Goal: Find specific page/section: Find specific page/section

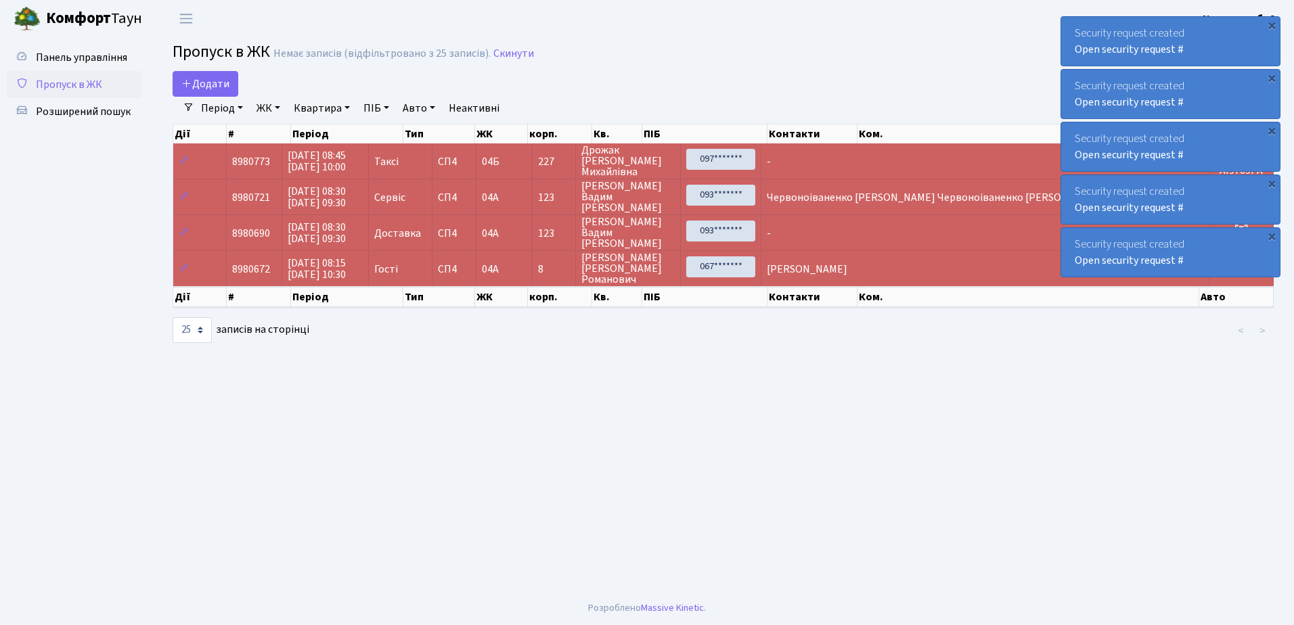
select select "25"
click at [65, 112] on span "Розширений пошук" at bounding box center [83, 111] width 95 height 15
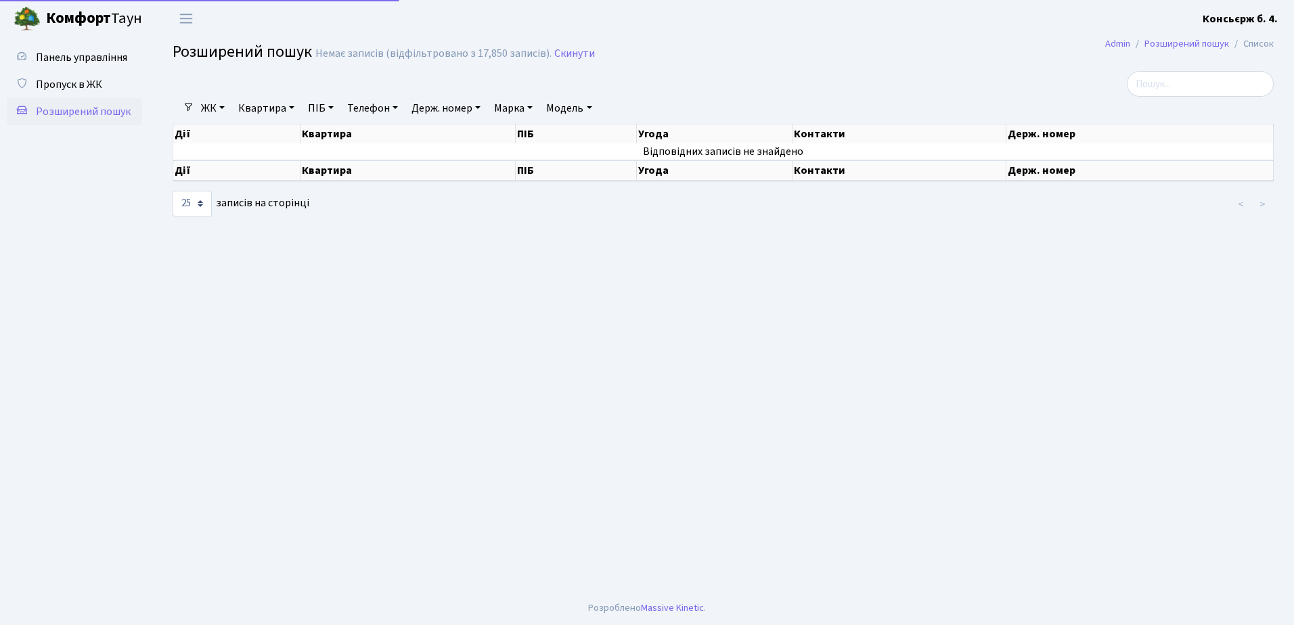
select select "25"
click at [71, 80] on span "Пропуск в ЖК" at bounding box center [69, 84] width 66 height 15
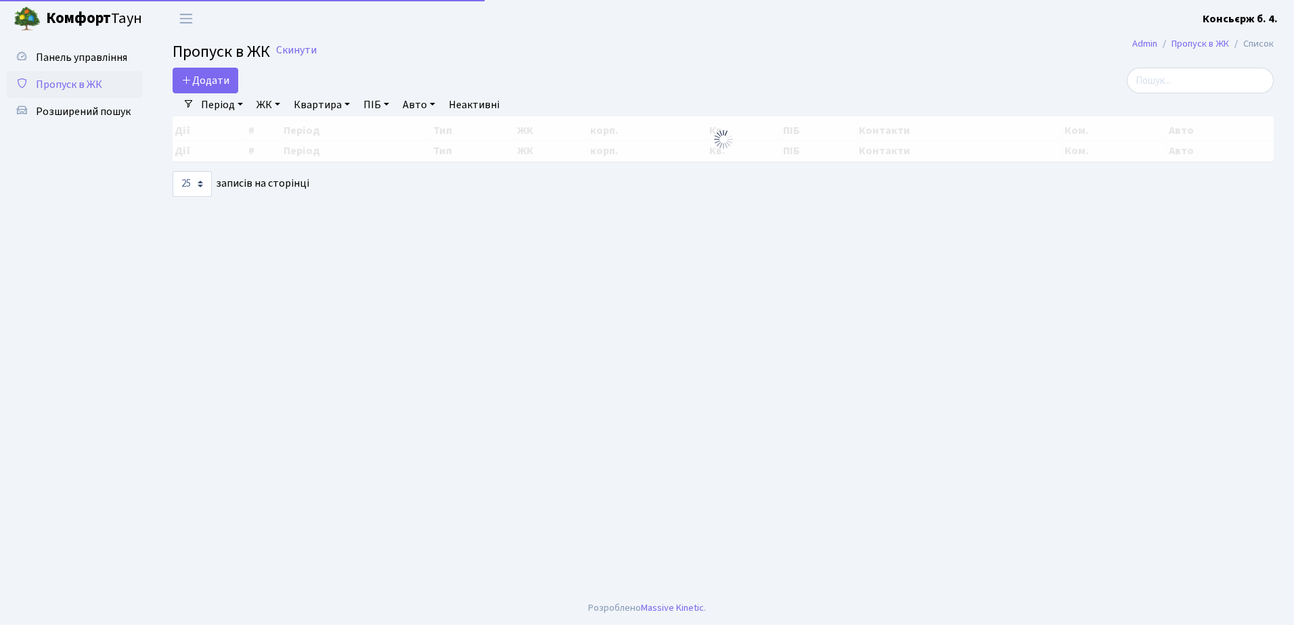
select select "25"
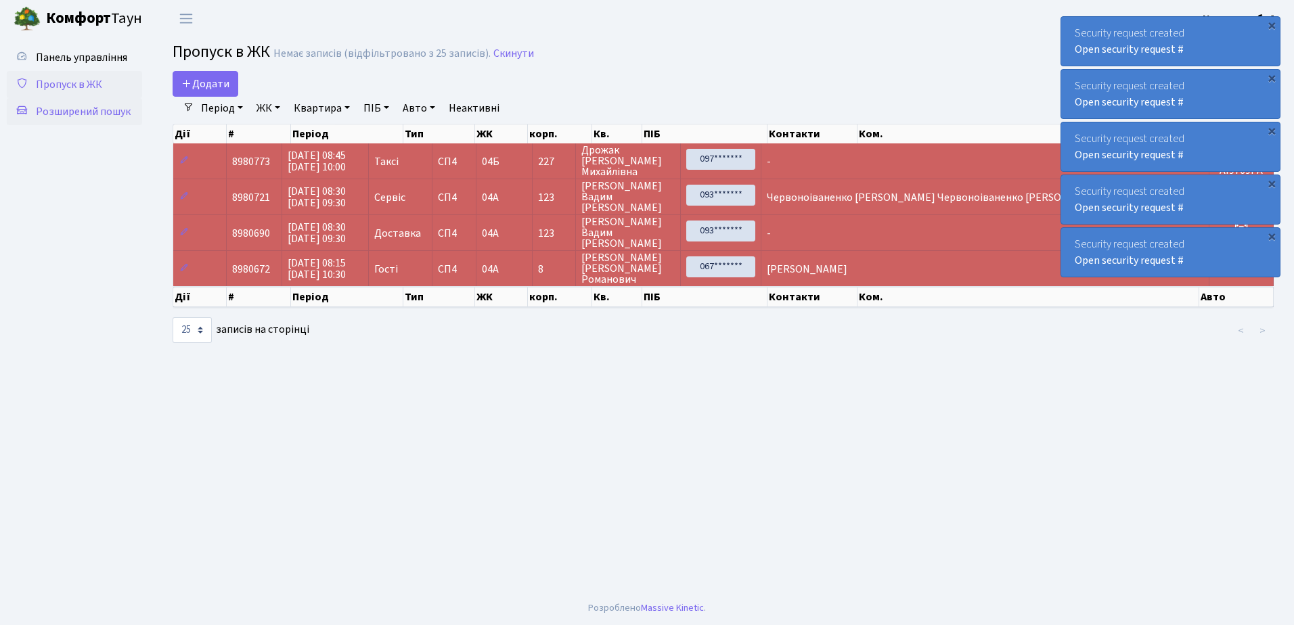
click at [87, 111] on span "Розширений пошук" at bounding box center [83, 111] width 95 height 15
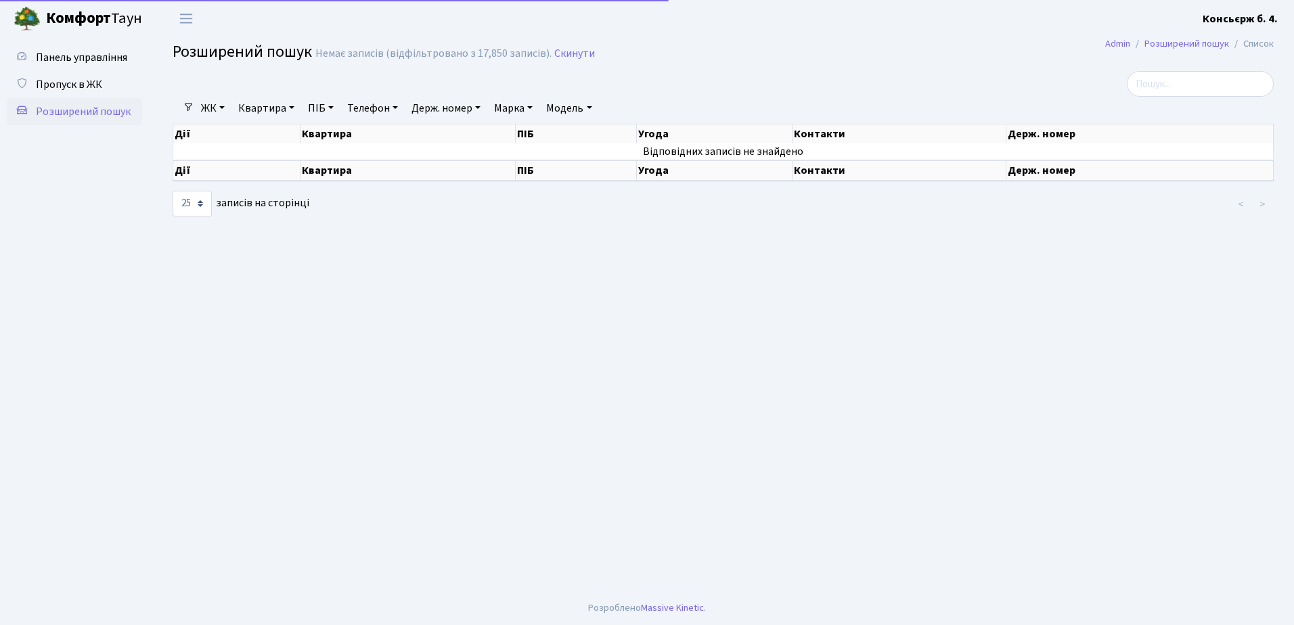
select select "25"
click at [68, 84] on span "Пропуск в ЖК" at bounding box center [69, 84] width 66 height 15
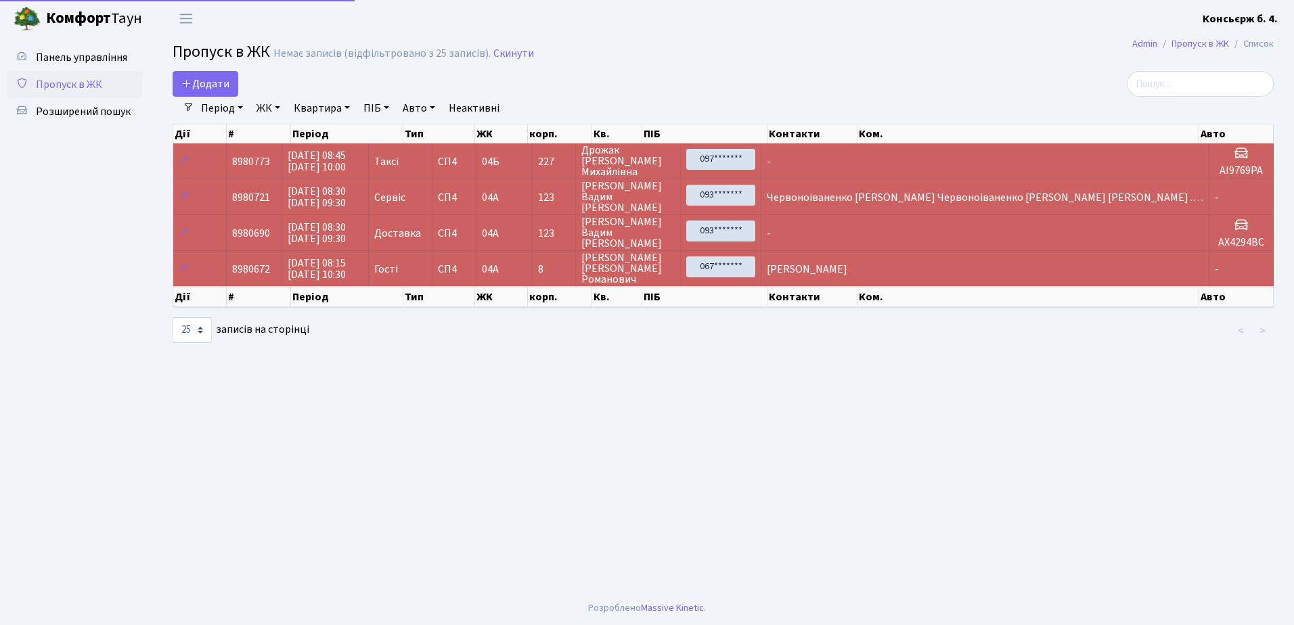
select select "25"
